Goal: Transaction & Acquisition: Register for event/course

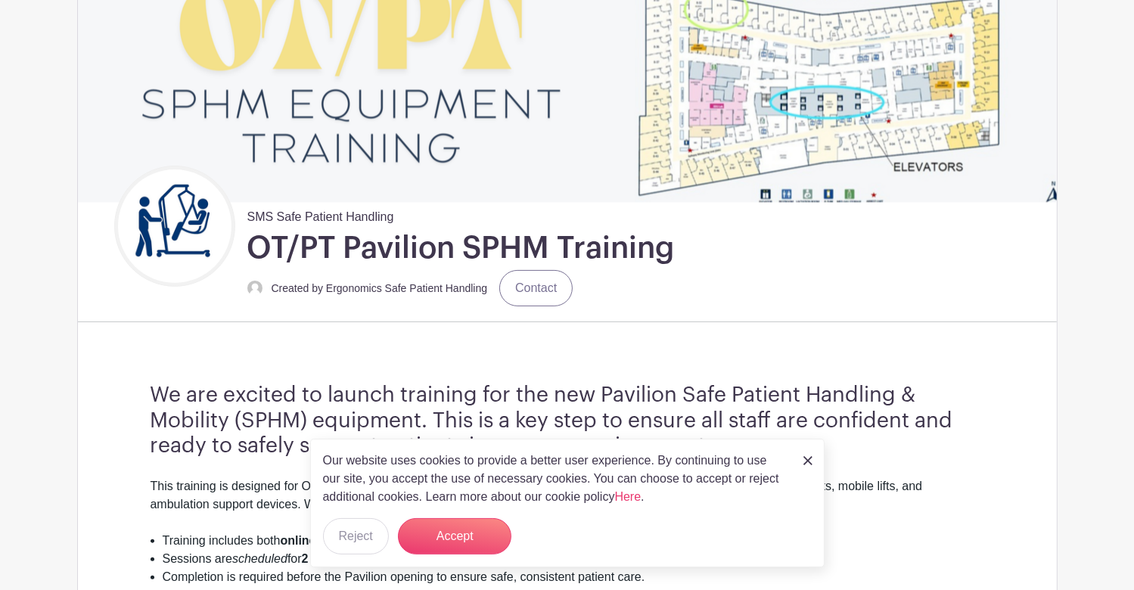
scroll to position [315, 0]
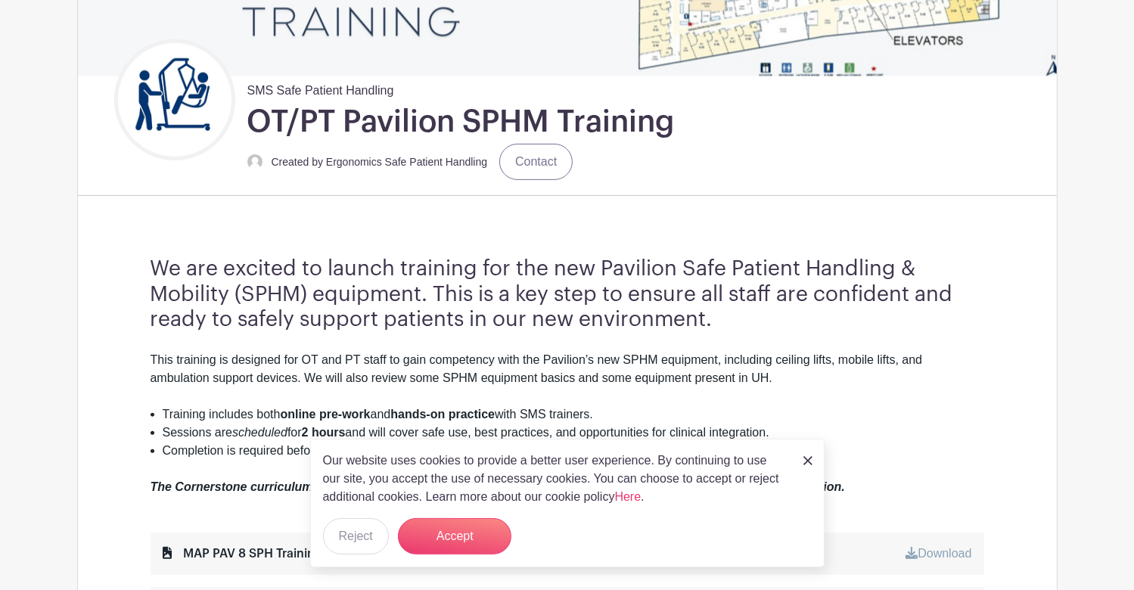
click at [805, 460] on img at bounding box center [807, 460] width 9 height 9
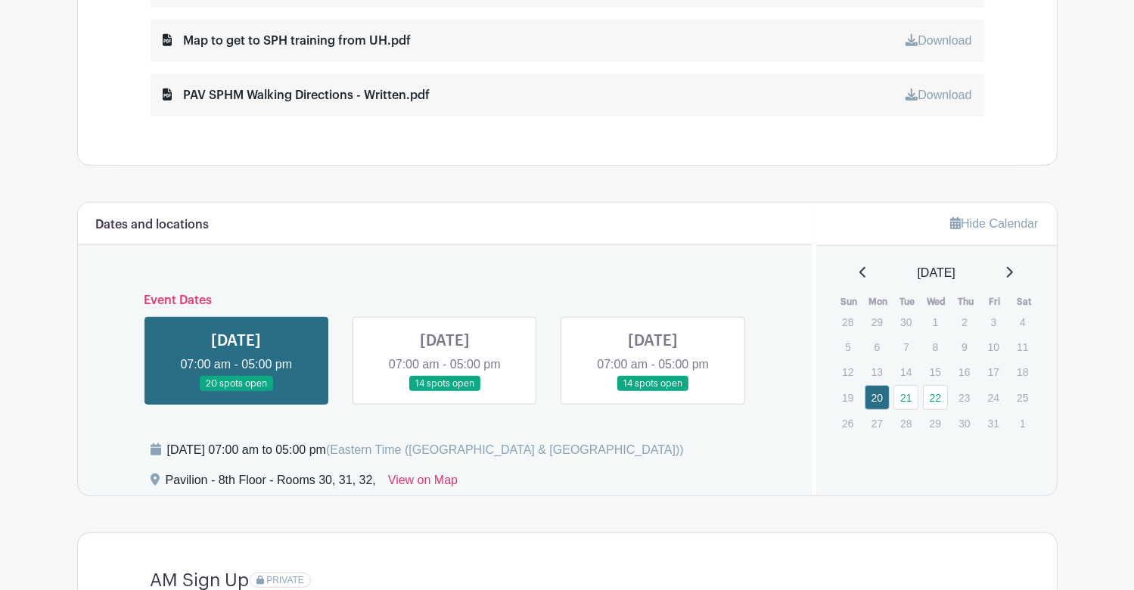
scroll to position [945, 0]
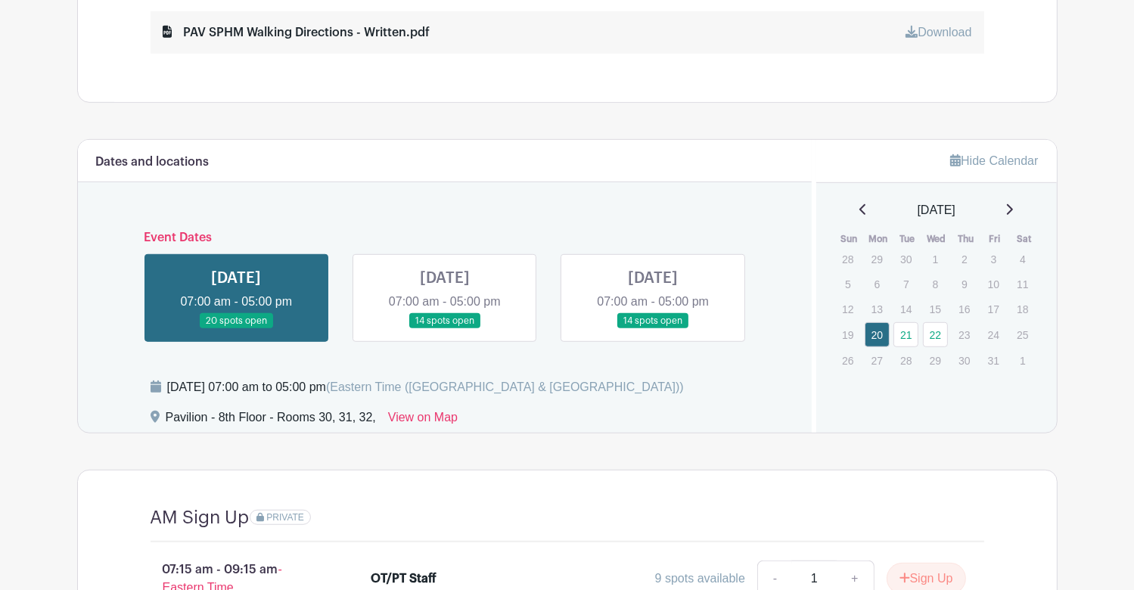
click at [653, 329] on link at bounding box center [653, 329] width 0 height 0
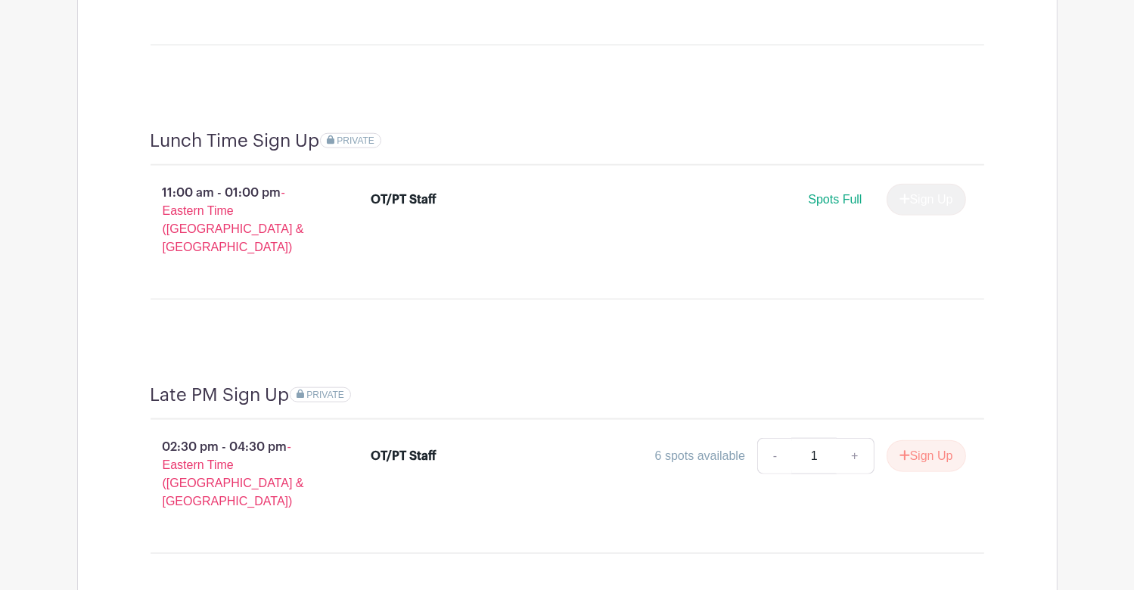
scroll to position [1630, 0]
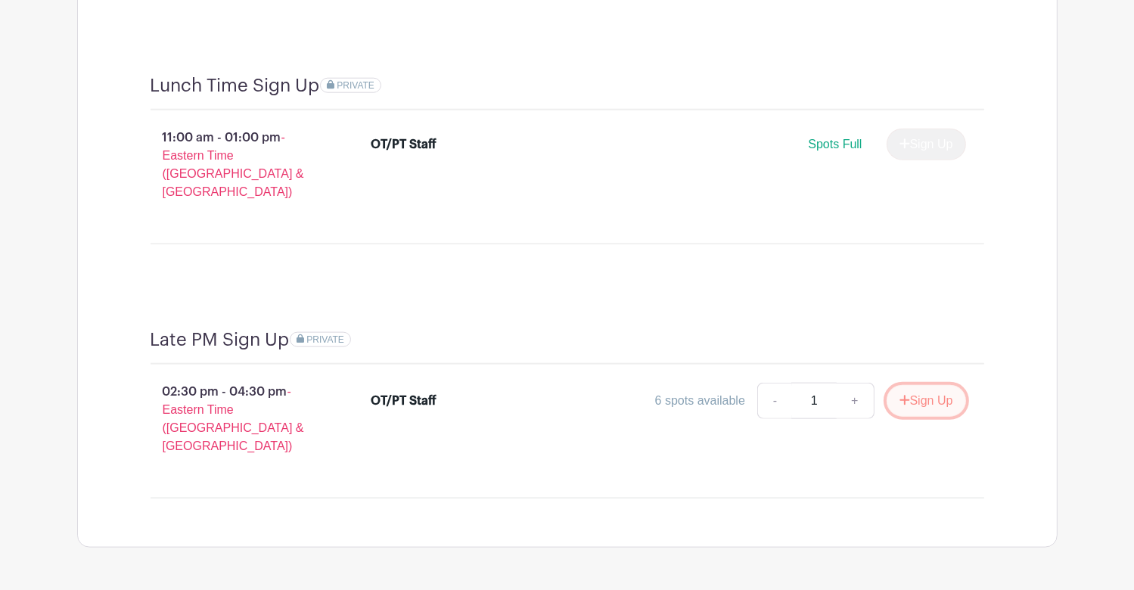
click at [929, 385] on button "Sign Up" at bounding box center [925, 401] width 79 height 32
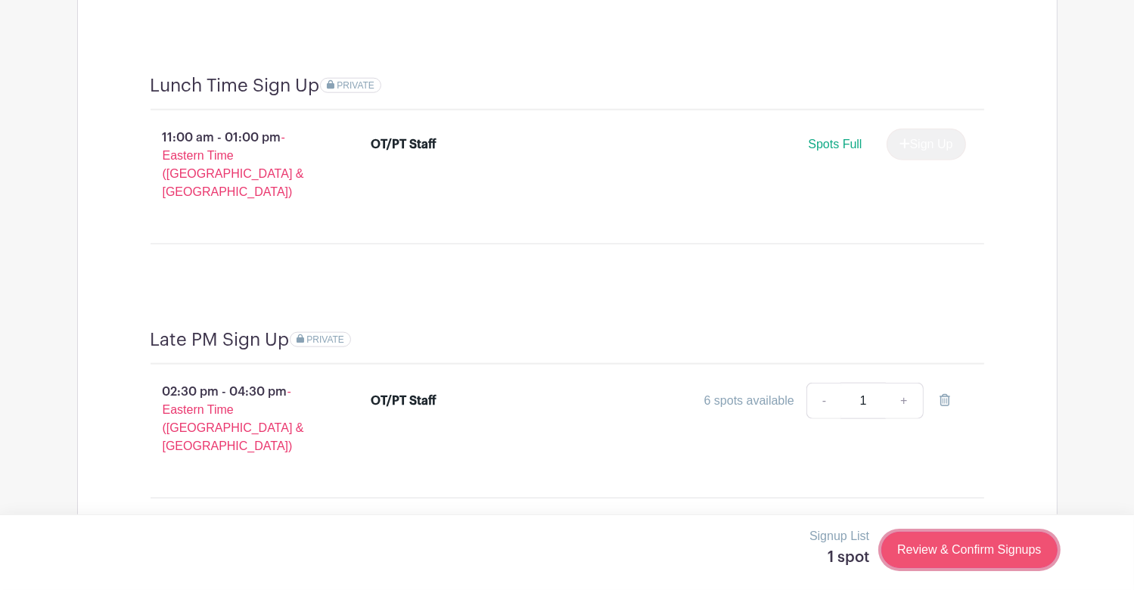
click at [958, 550] on link "Review & Confirm Signups" at bounding box center [968, 550] width 175 height 36
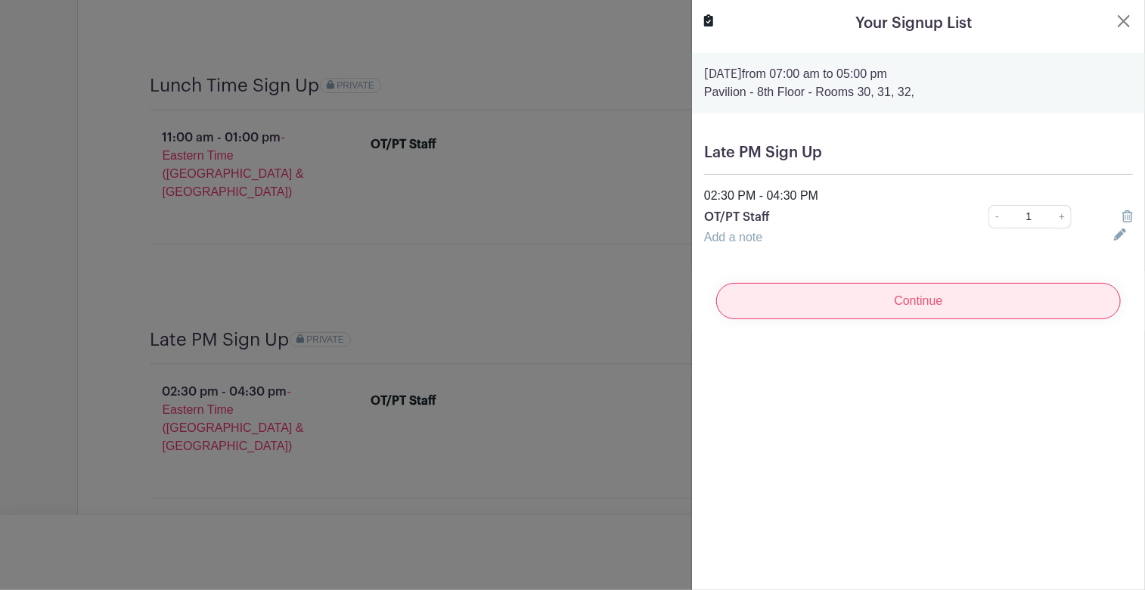
click at [911, 299] on input "Continue" at bounding box center [918, 301] width 405 height 36
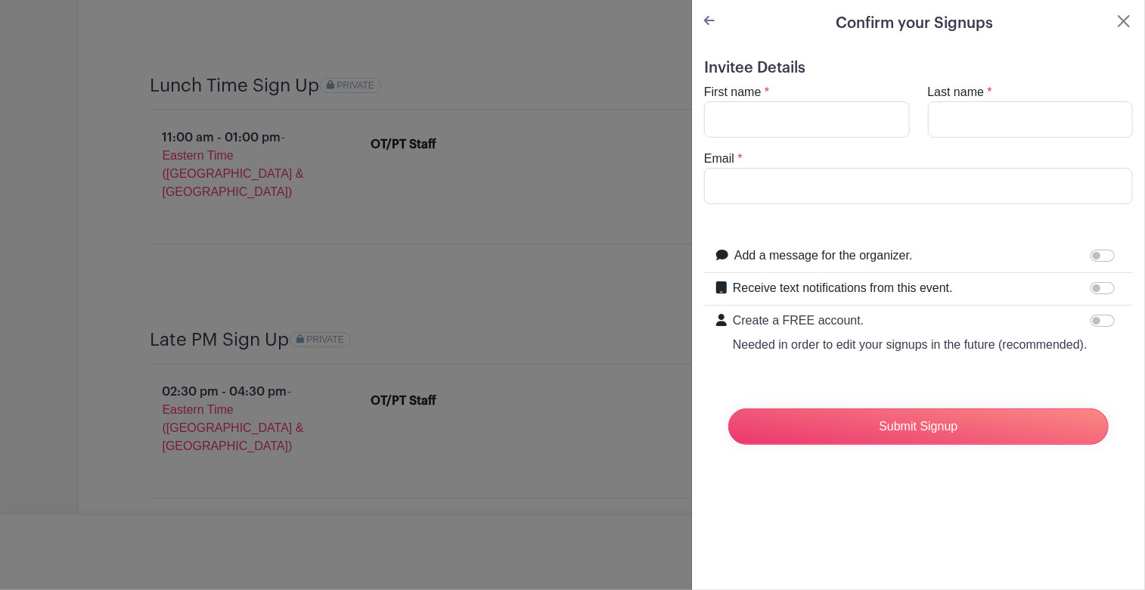
click at [777, 90] on div "First name *" at bounding box center [807, 110] width 224 height 54
click at [774, 117] on input "First name" at bounding box center [807, 119] width 206 height 36
type input "[PERSON_NAME]"
click at [973, 123] on input "Last name" at bounding box center [1031, 119] width 206 height 36
click at [973, 123] on input "L" at bounding box center [1031, 119] width 206 height 36
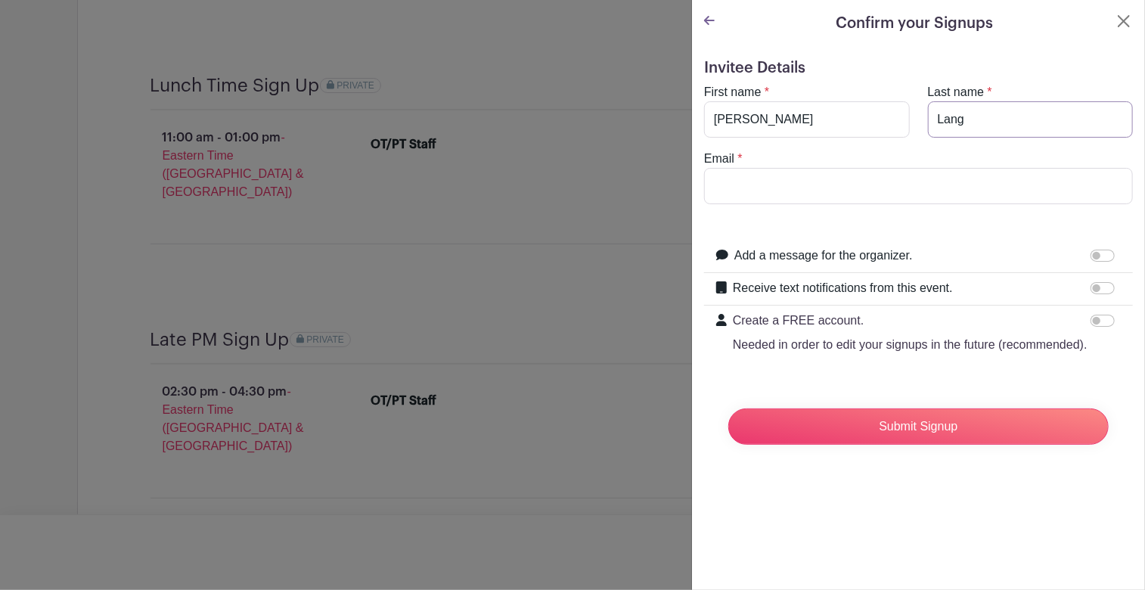
type input "Lang"
click at [742, 178] on input "Email" at bounding box center [918, 186] width 429 height 36
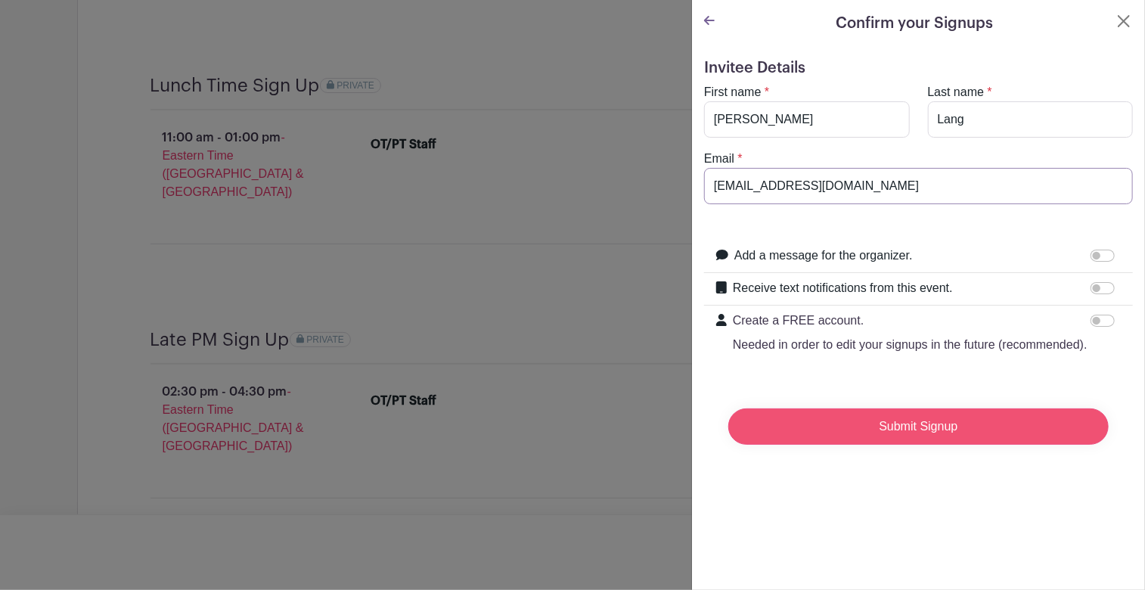
type input "[EMAIL_ADDRESS][DOMAIN_NAME]"
click at [914, 445] on input "Submit Signup" at bounding box center [918, 426] width 380 height 36
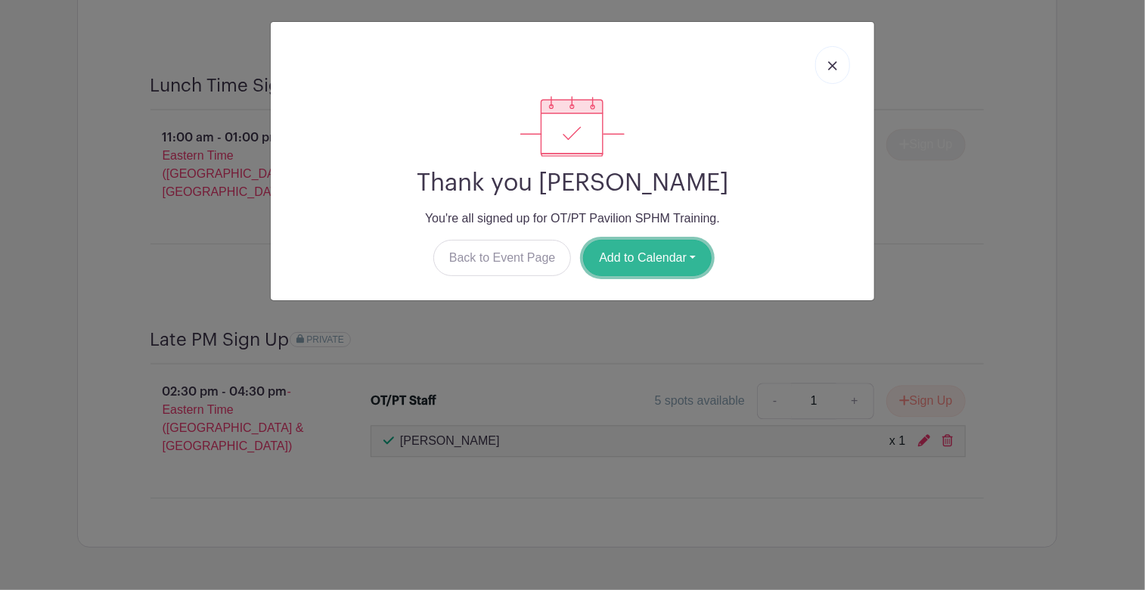
click at [665, 251] on button "Add to Calendar" at bounding box center [647, 258] width 129 height 36
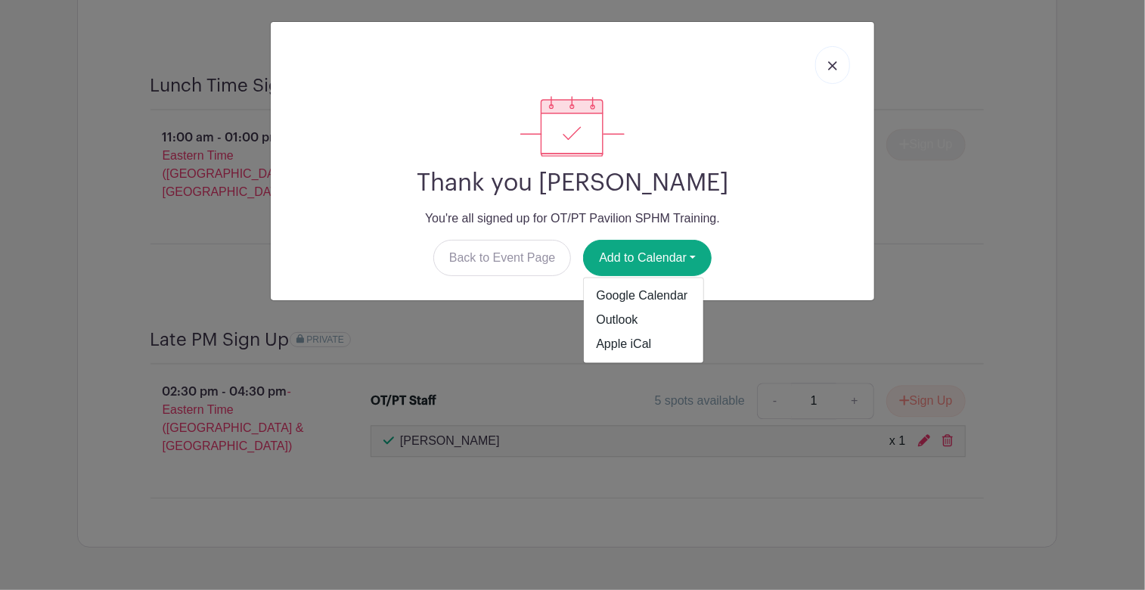
click at [831, 64] on img at bounding box center [832, 65] width 9 height 9
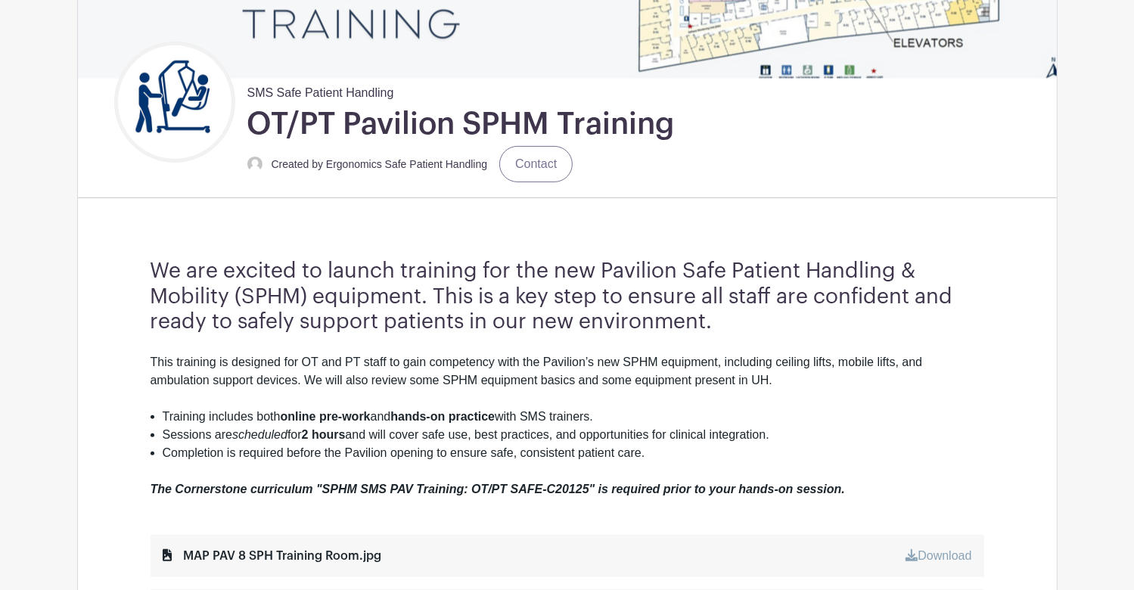
scroll to position [249, 0]
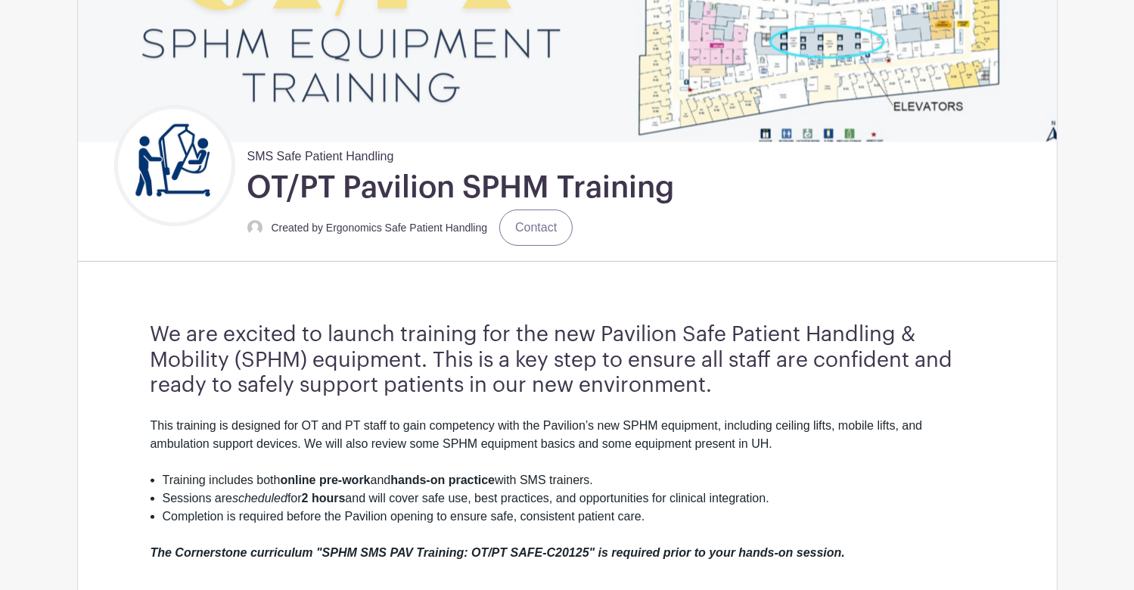
scroll to position [945, 0]
